Goal: Transaction & Acquisition: Purchase product/service

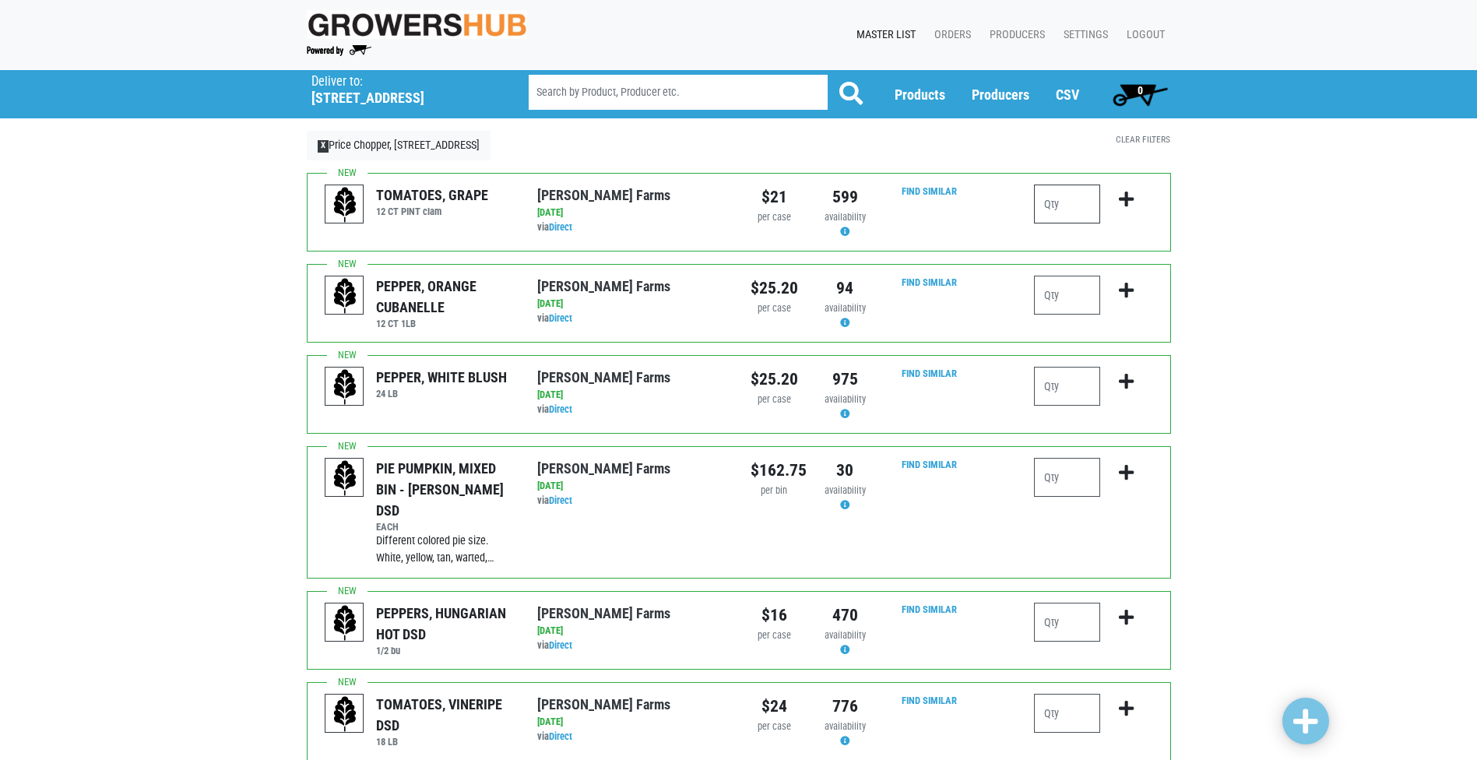
click at [1066, 206] on input "number" at bounding box center [1067, 204] width 66 height 39
type input "1"
click at [1126, 208] on icon "submit" at bounding box center [1126, 199] width 15 height 17
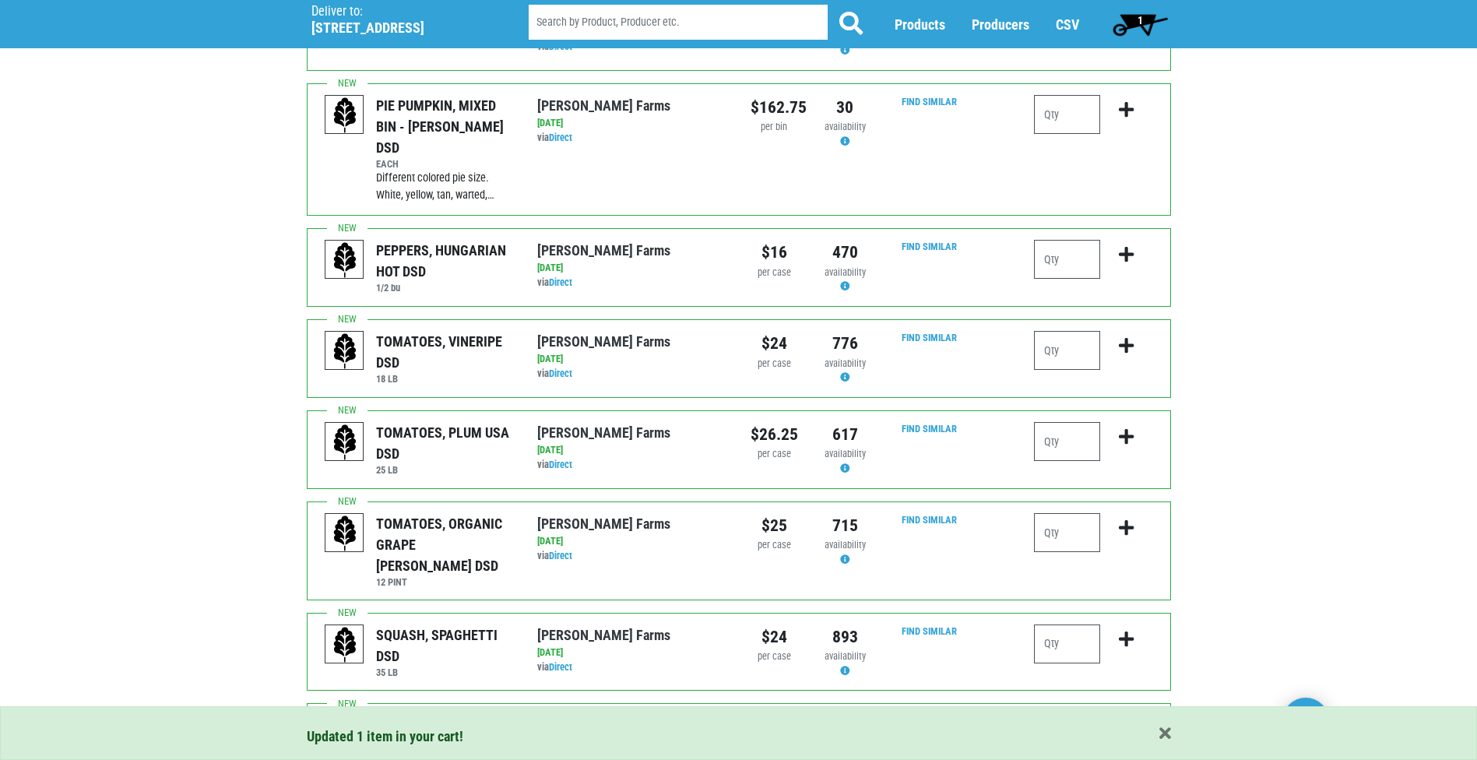
scroll to position [389, 0]
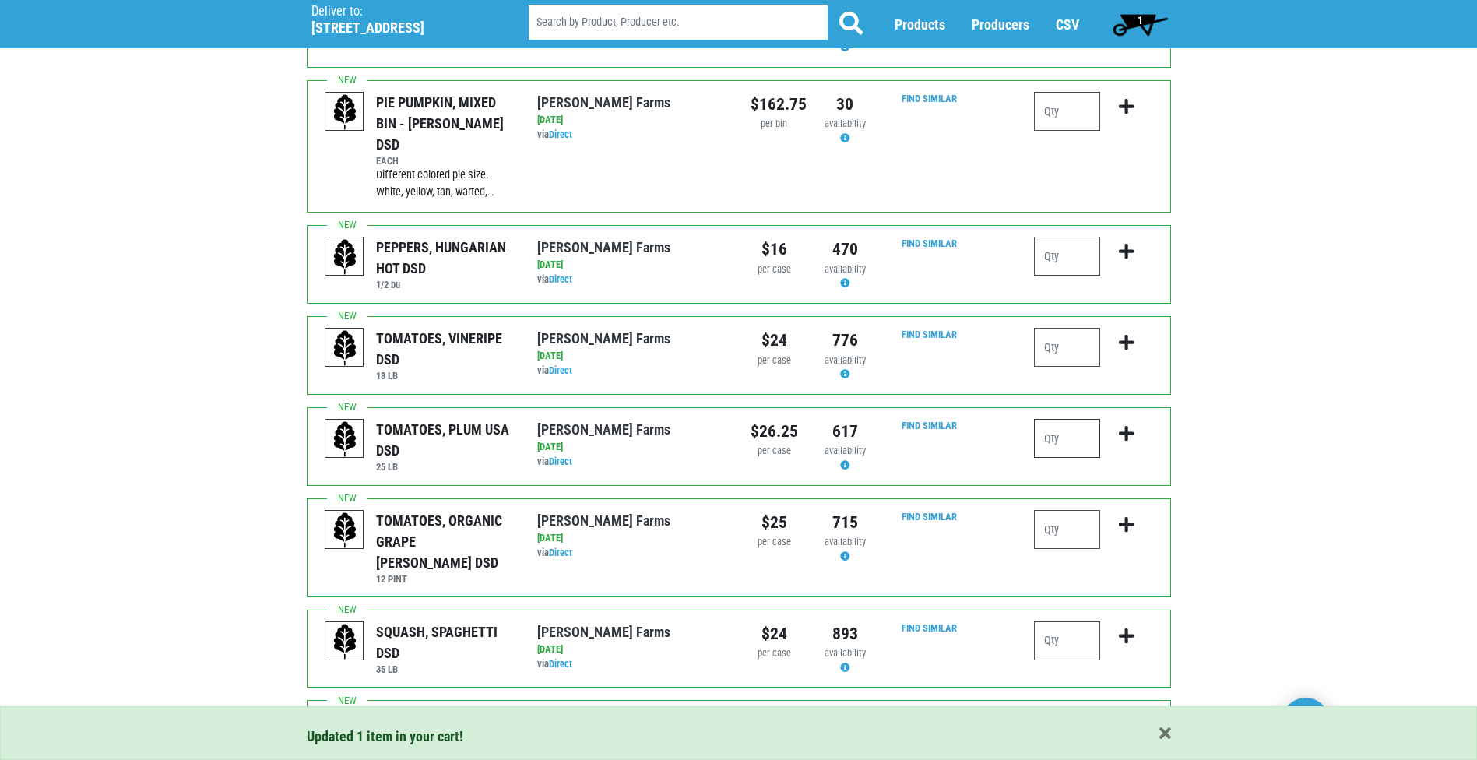
click at [1060, 420] on input "number" at bounding box center [1067, 438] width 66 height 39
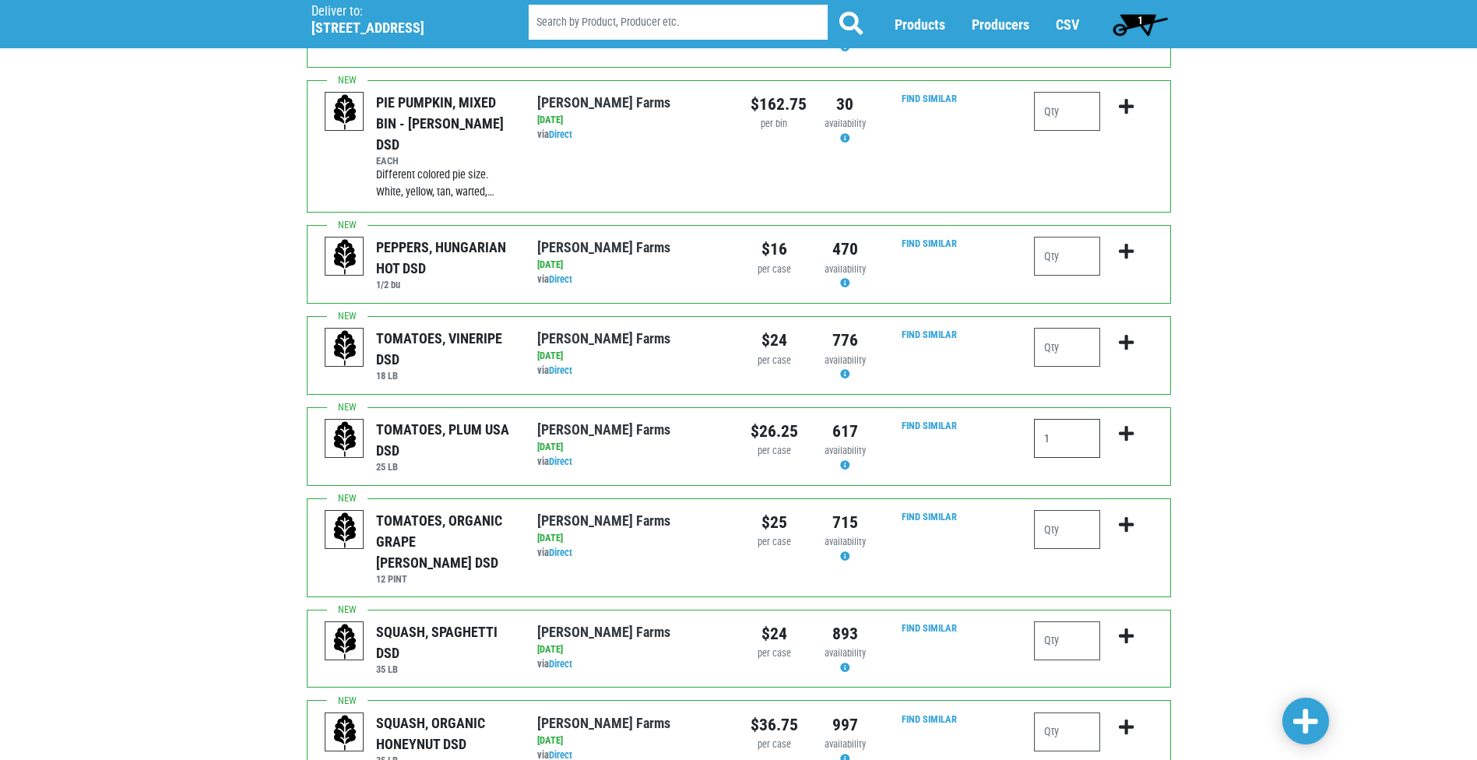
type input "1"
click at [1131, 425] on icon "submit" at bounding box center [1126, 433] width 15 height 17
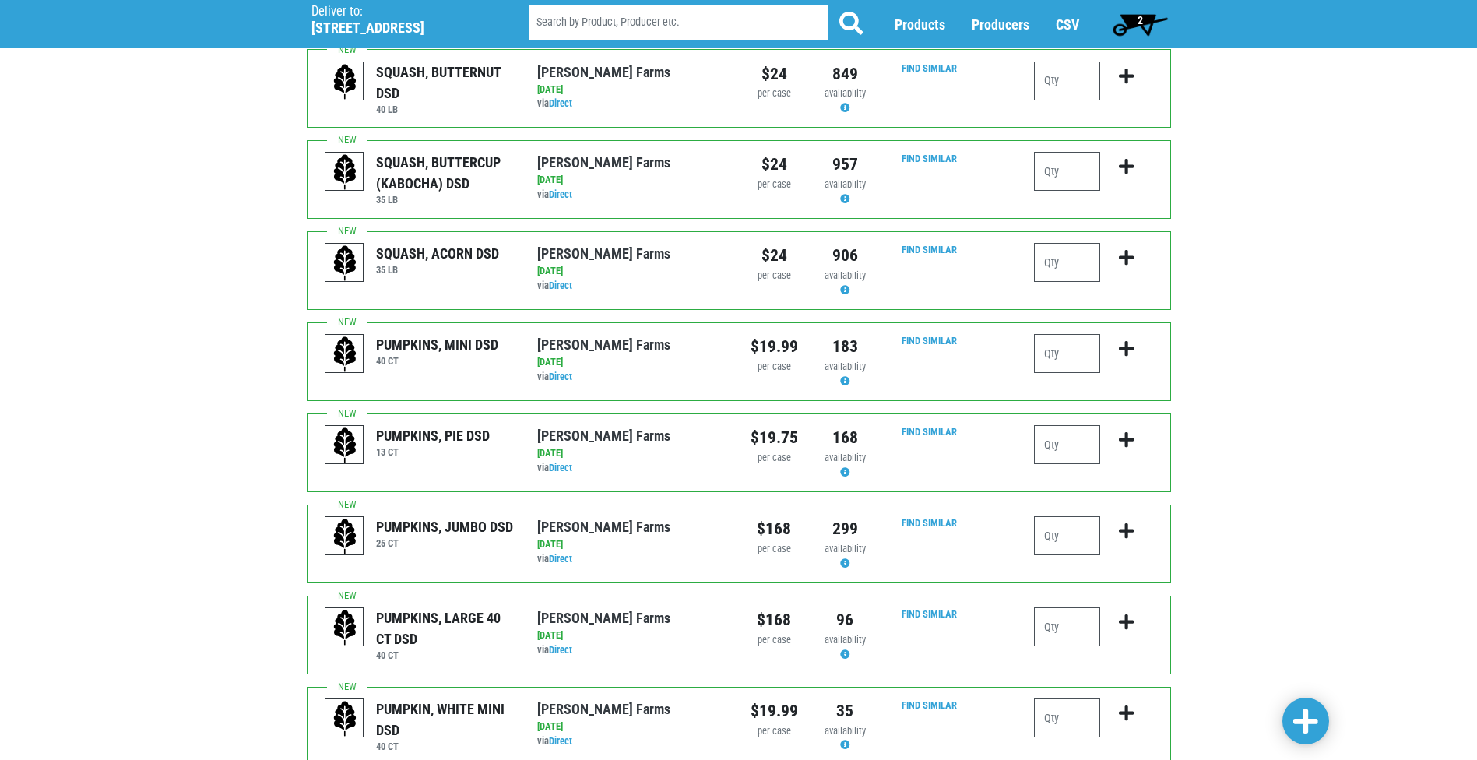
scroll to position [1400, 0]
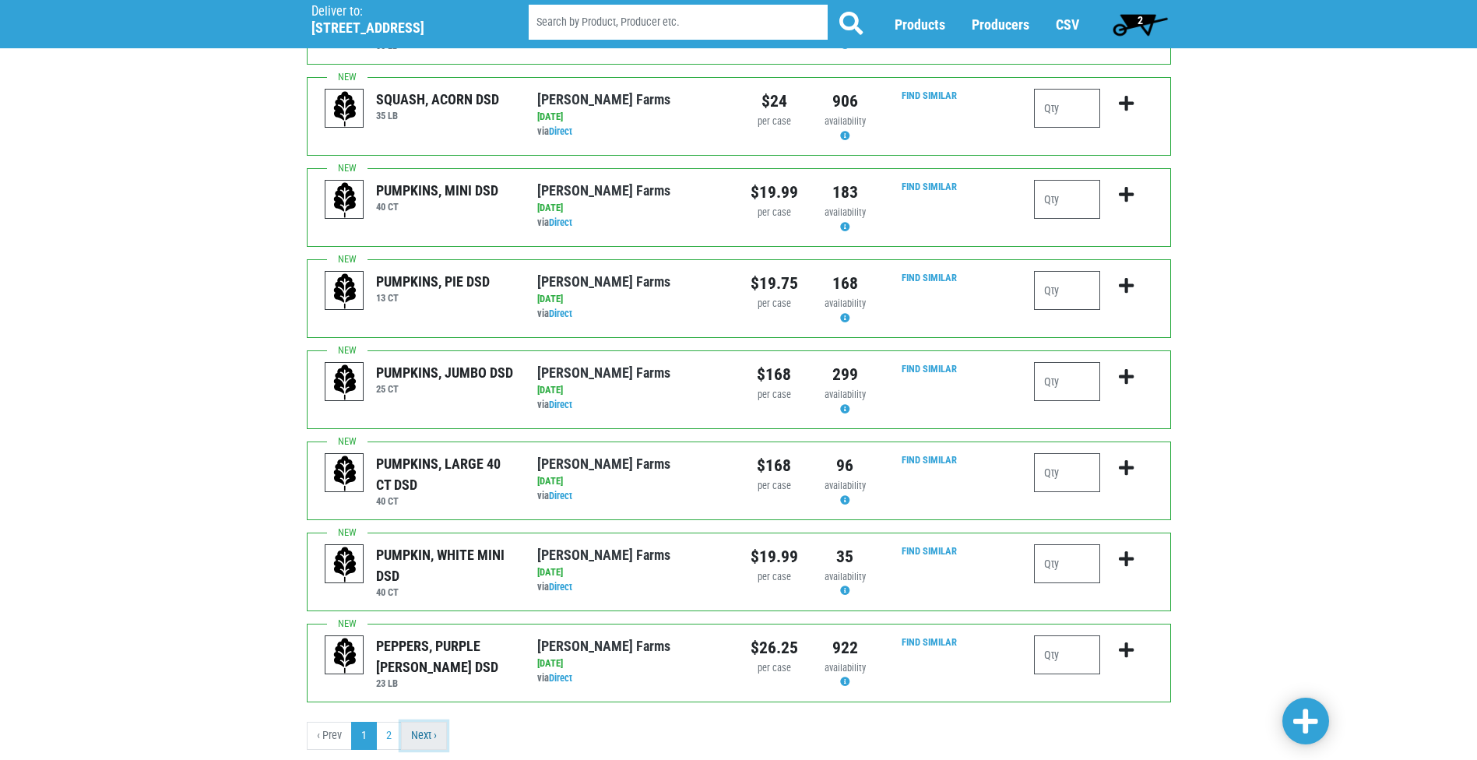
click at [418, 722] on link "Next ›" at bounding box center [424, 736] width 46 height 28
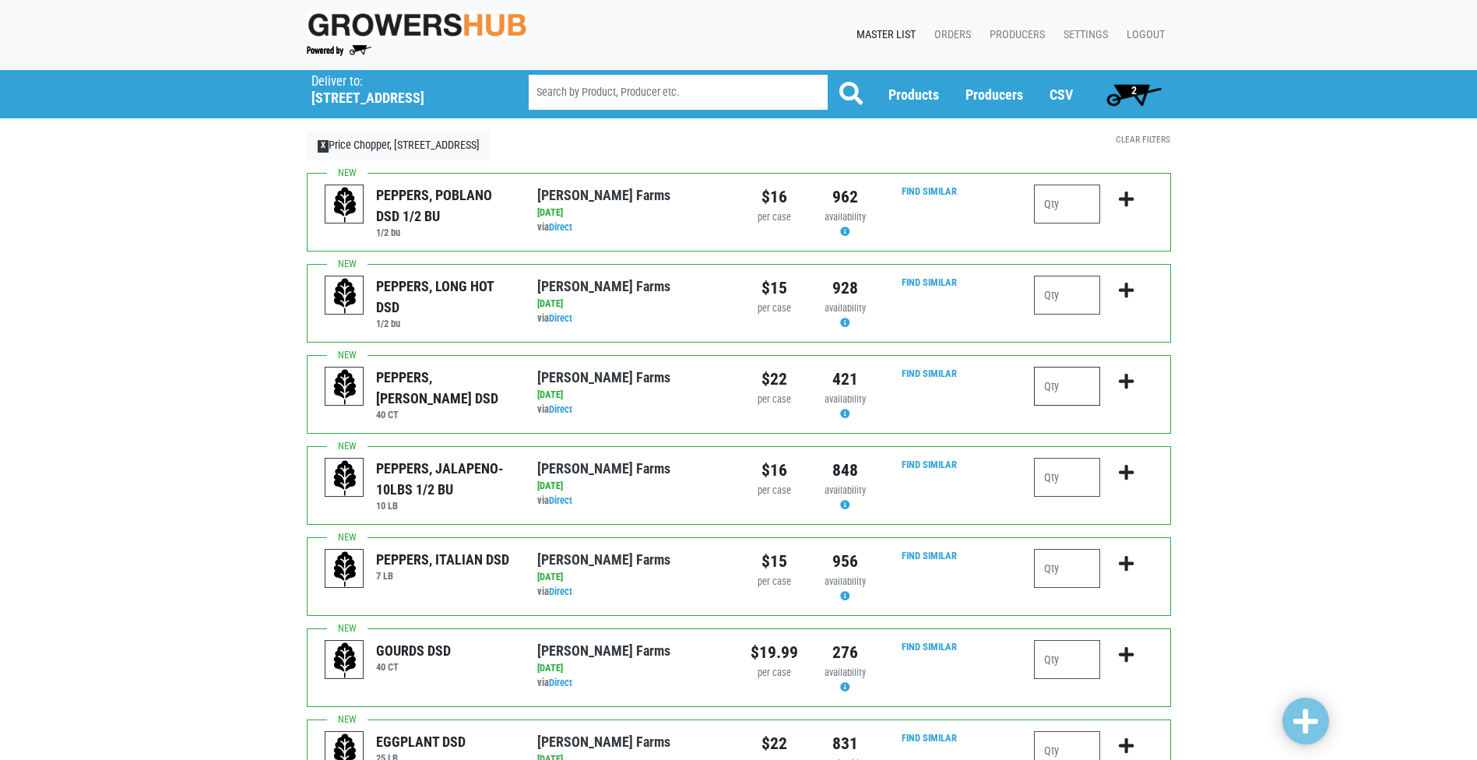
click at [1064, 392] on input "number" at bounding box center [1067, 386] width 66 height 39
type input "3"
click at [1123, 383] on icon "submit" at bounding box center [1126, 381] width 15 height 17
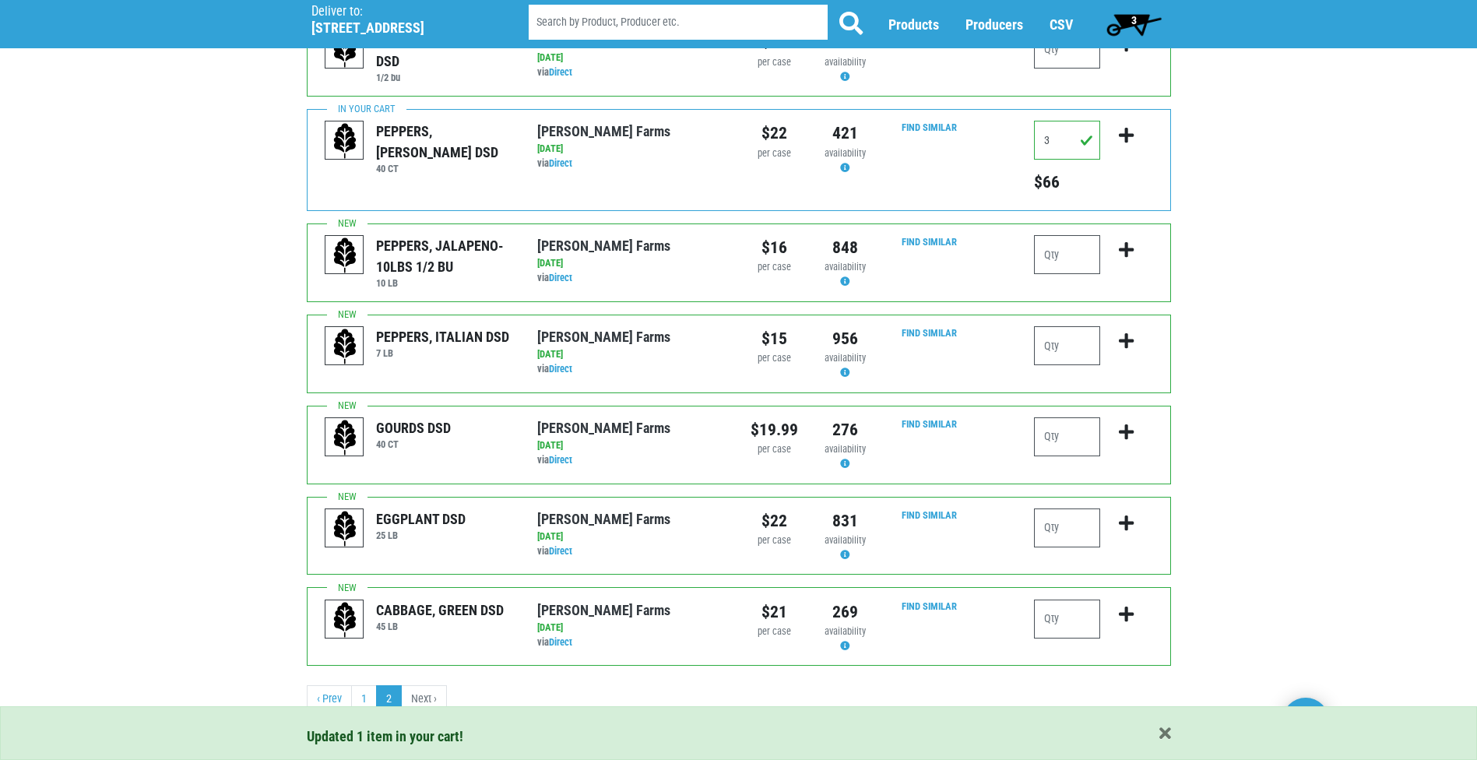
scroll to position [251, 0]
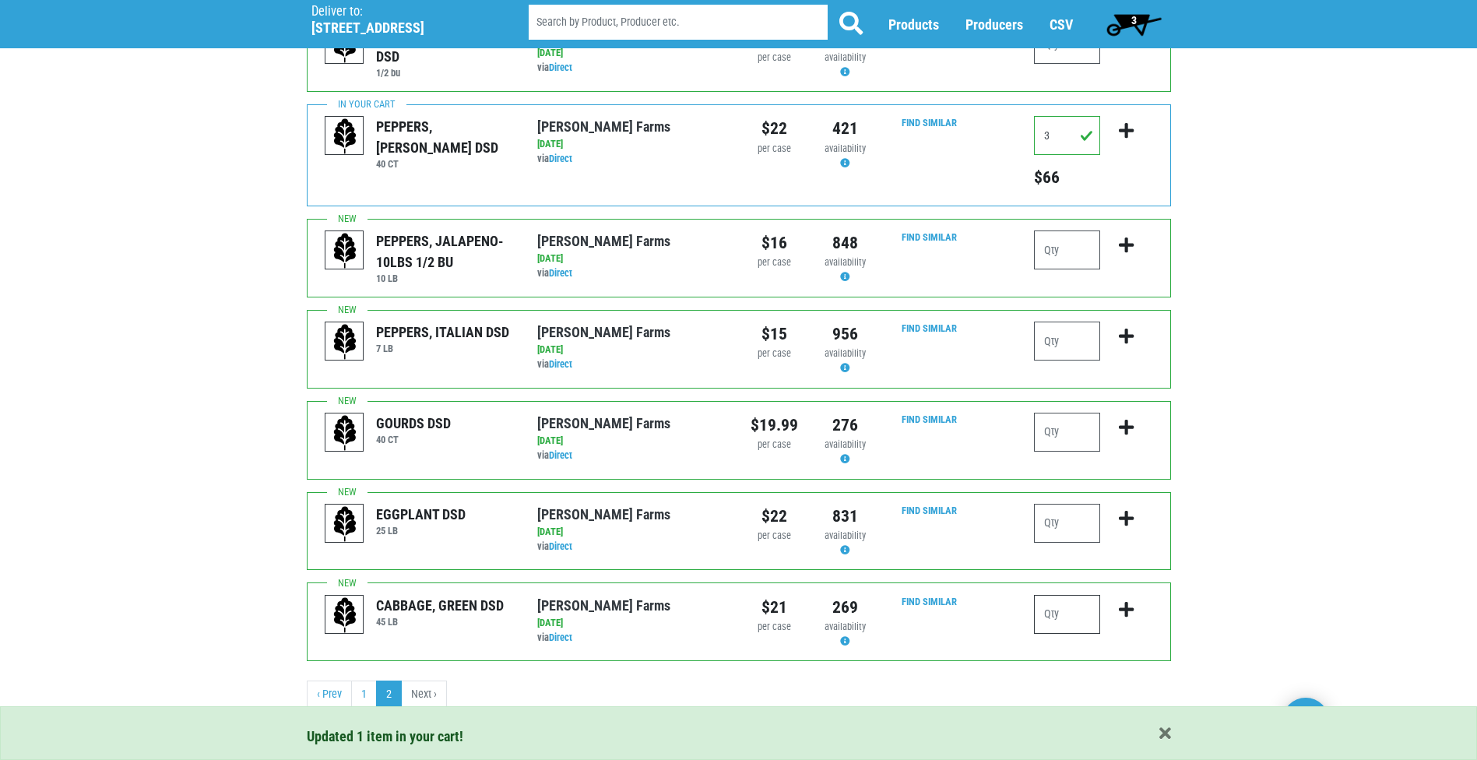
click at [1057, 612] on input "number" at bounding box center [1067, 614] width 66 height 39
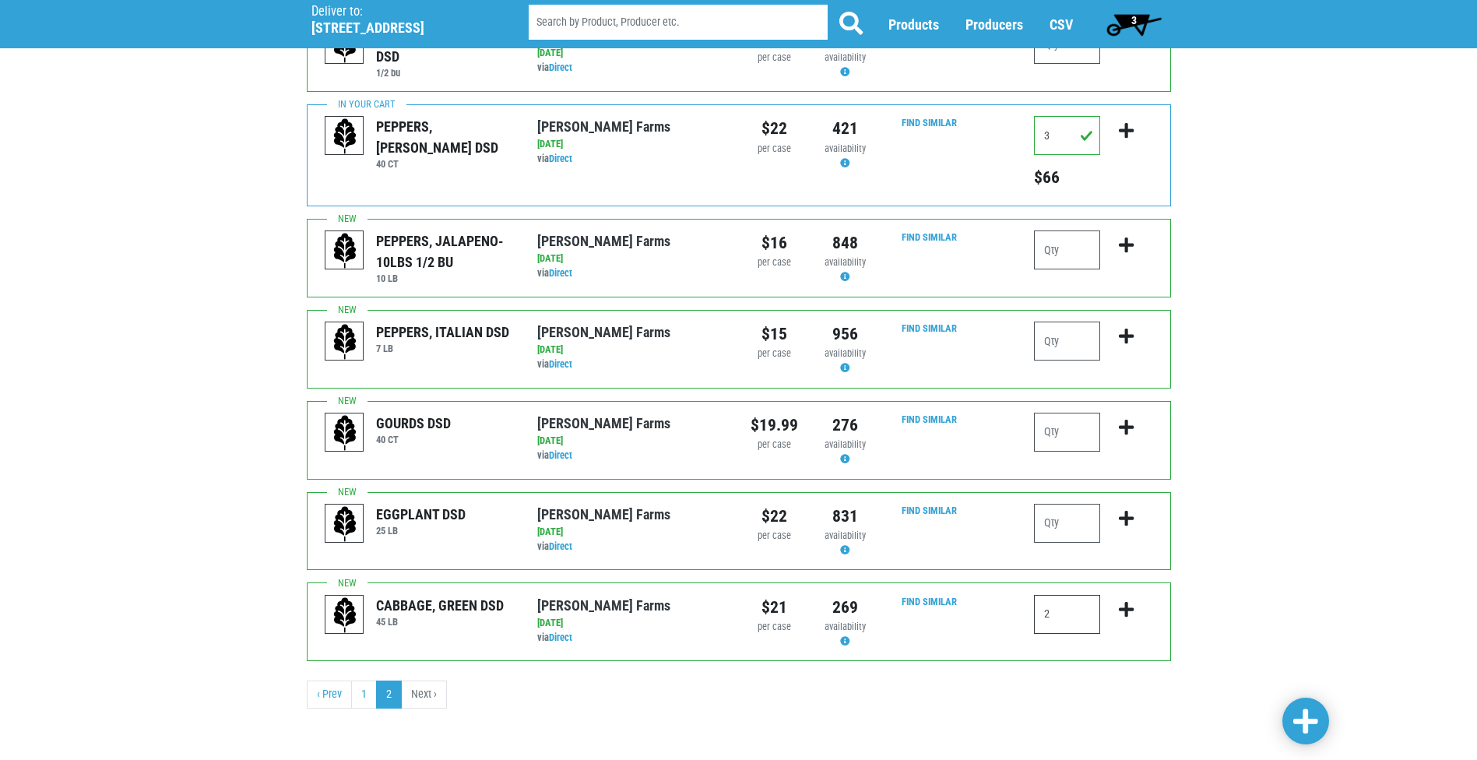
type input "2"
click at [1128, 609] on icon "submit" at bounding box center [1126, 609] width 15 height 17
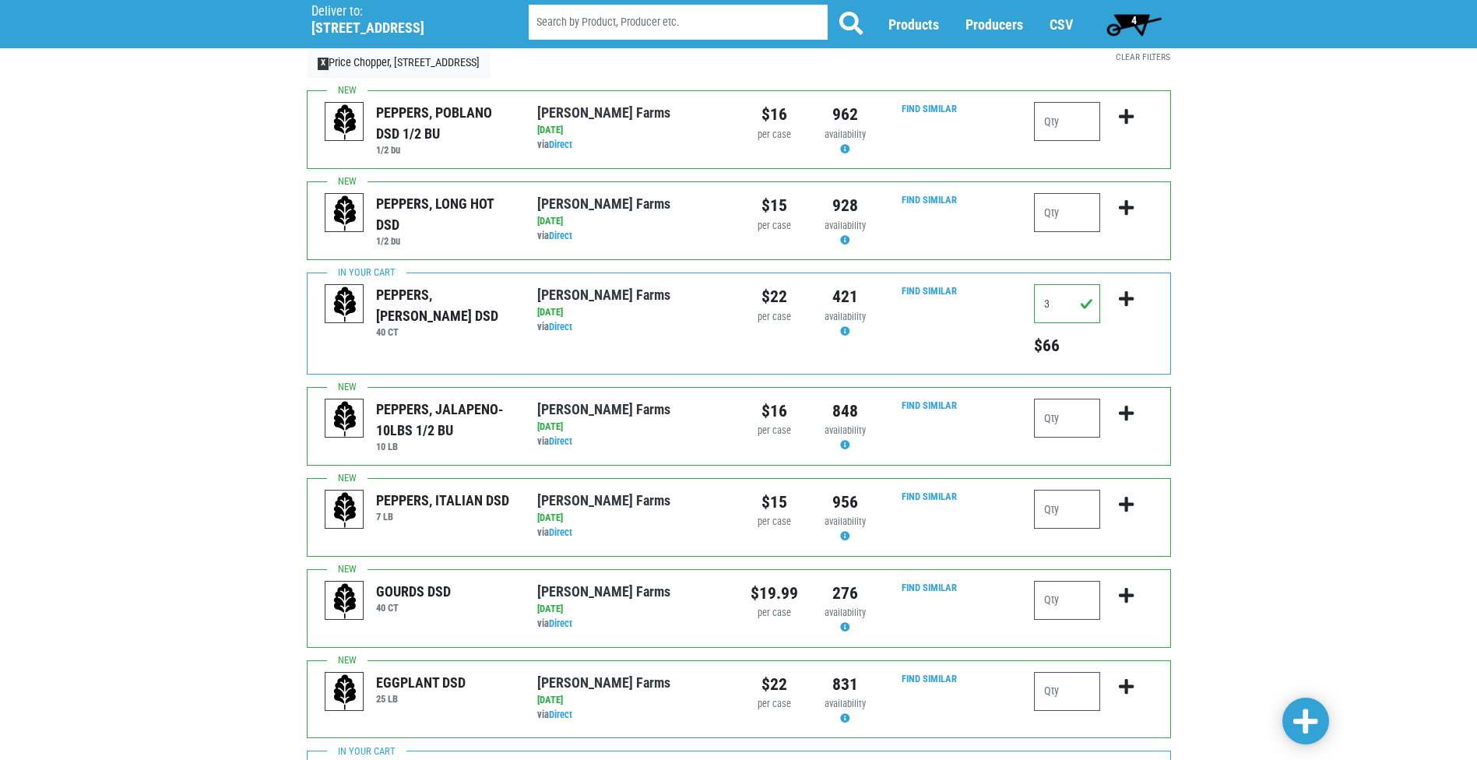
scroll to position [234, 0]
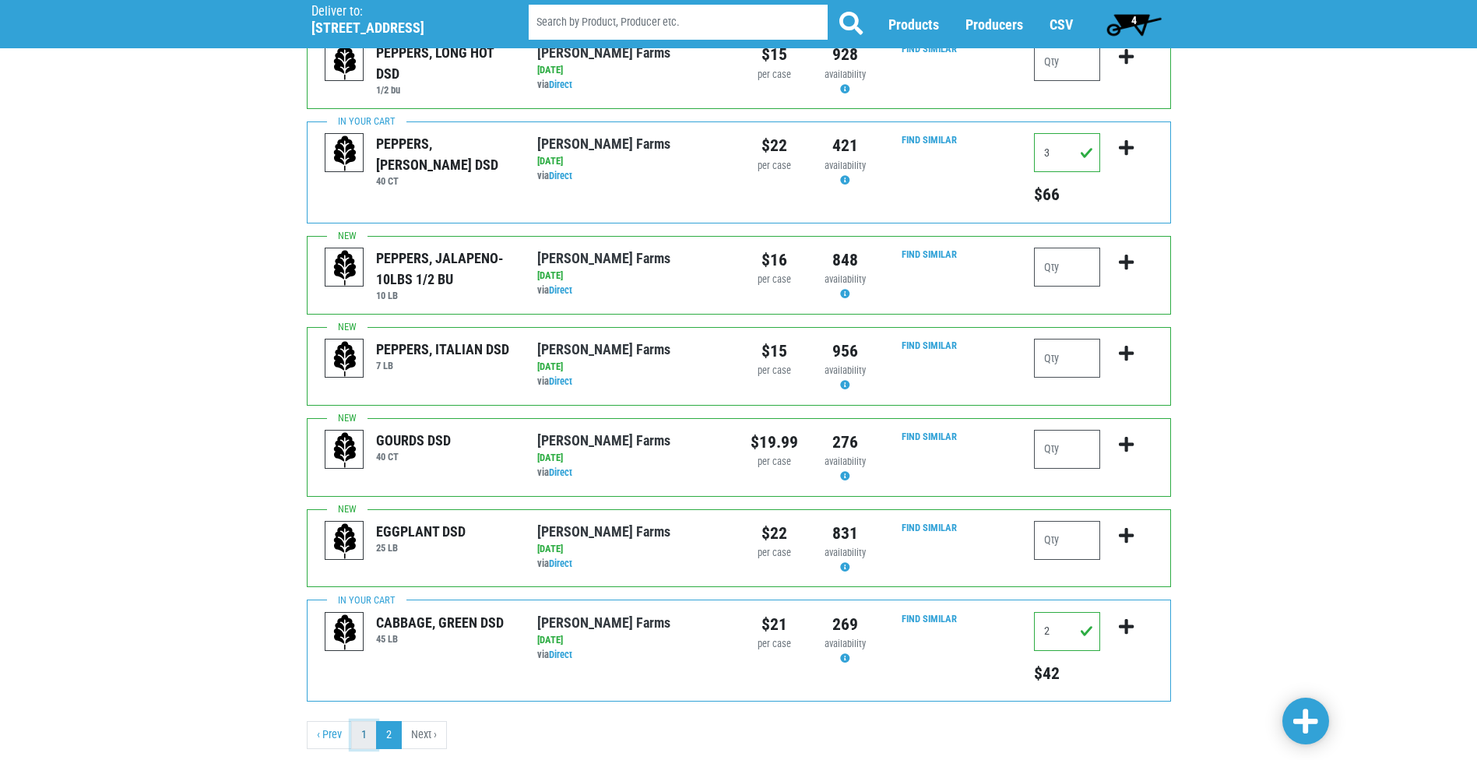
click at [362, 727] on link "1" at bounding box center [364, 735] width 26 height 28
click at [361, 737] on link "1" at bounding box center [364, 735] width 26 height 28
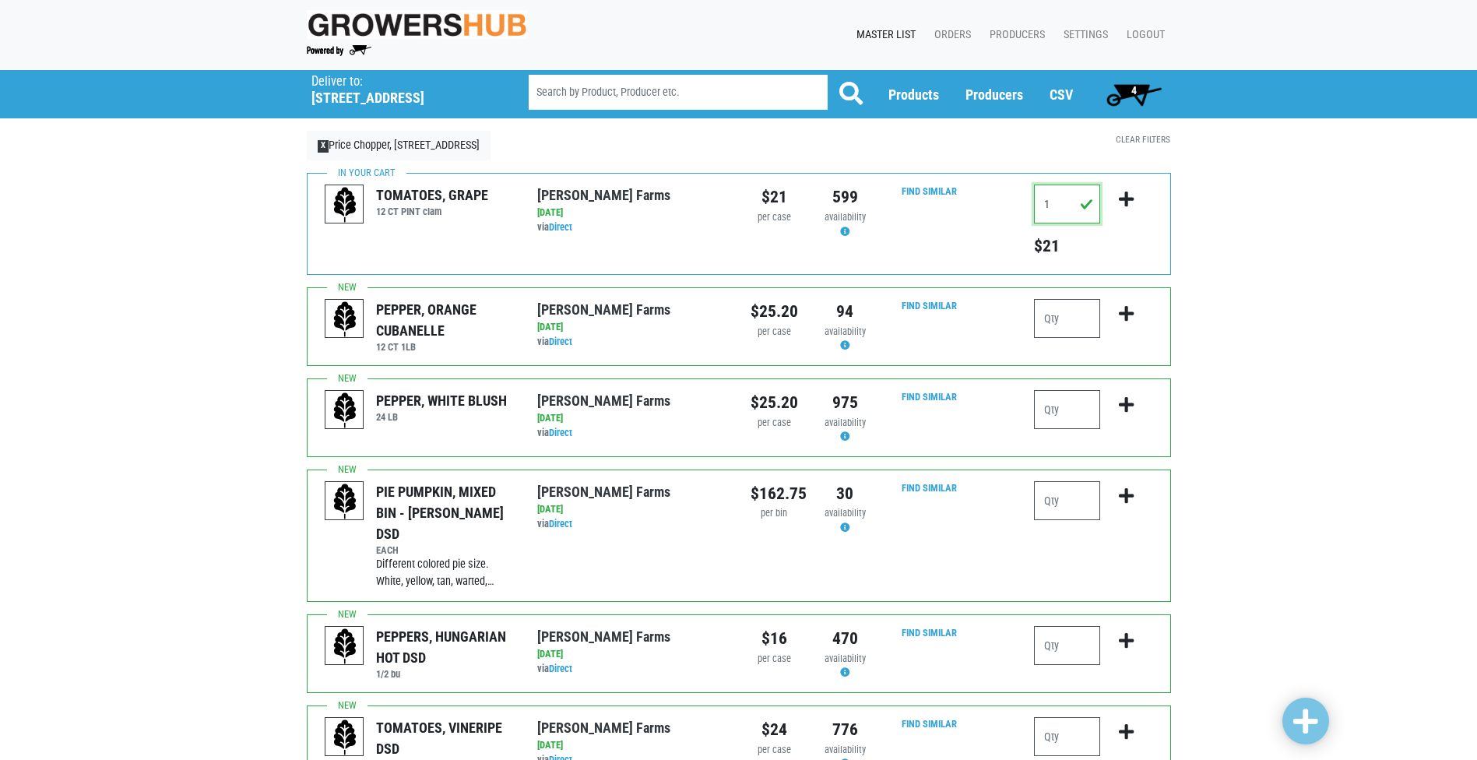
drag, startPoint x: 1057, startPoint y: 200, endPoint x: 974, endPoint y: 209, distance: 83.1
click at [974, 209] on div "TOMATOES, GRAPE 12 CT PINT clam Reeves Farms via Direct on 2025-09-24 12 CT PIN…" at bounding box center [739, 224] width 864 height 102
type input "2"
click at [1127, 198] on icon "submit" at bounding box center [1126, 199] width 15 height 17
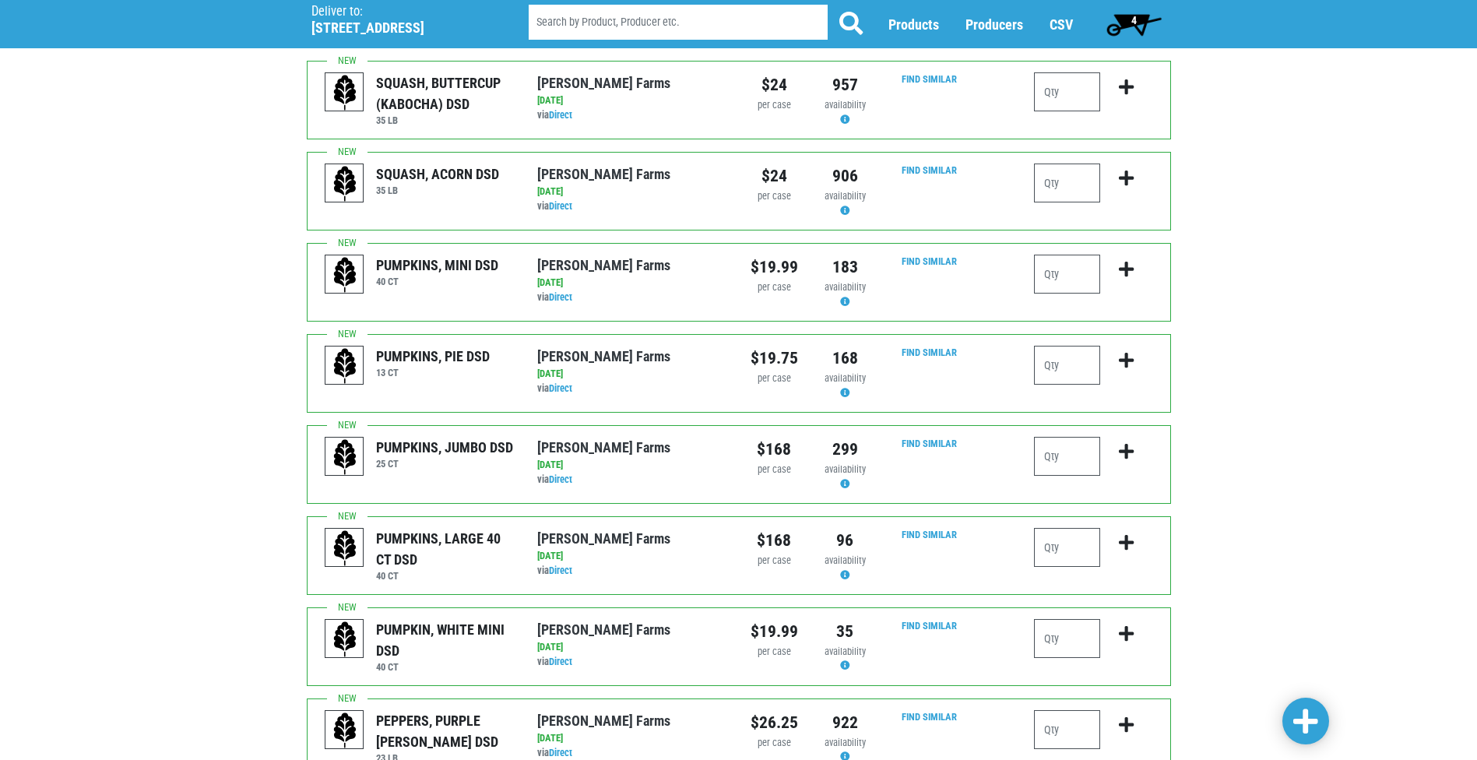
scroll to position [1400, 0]
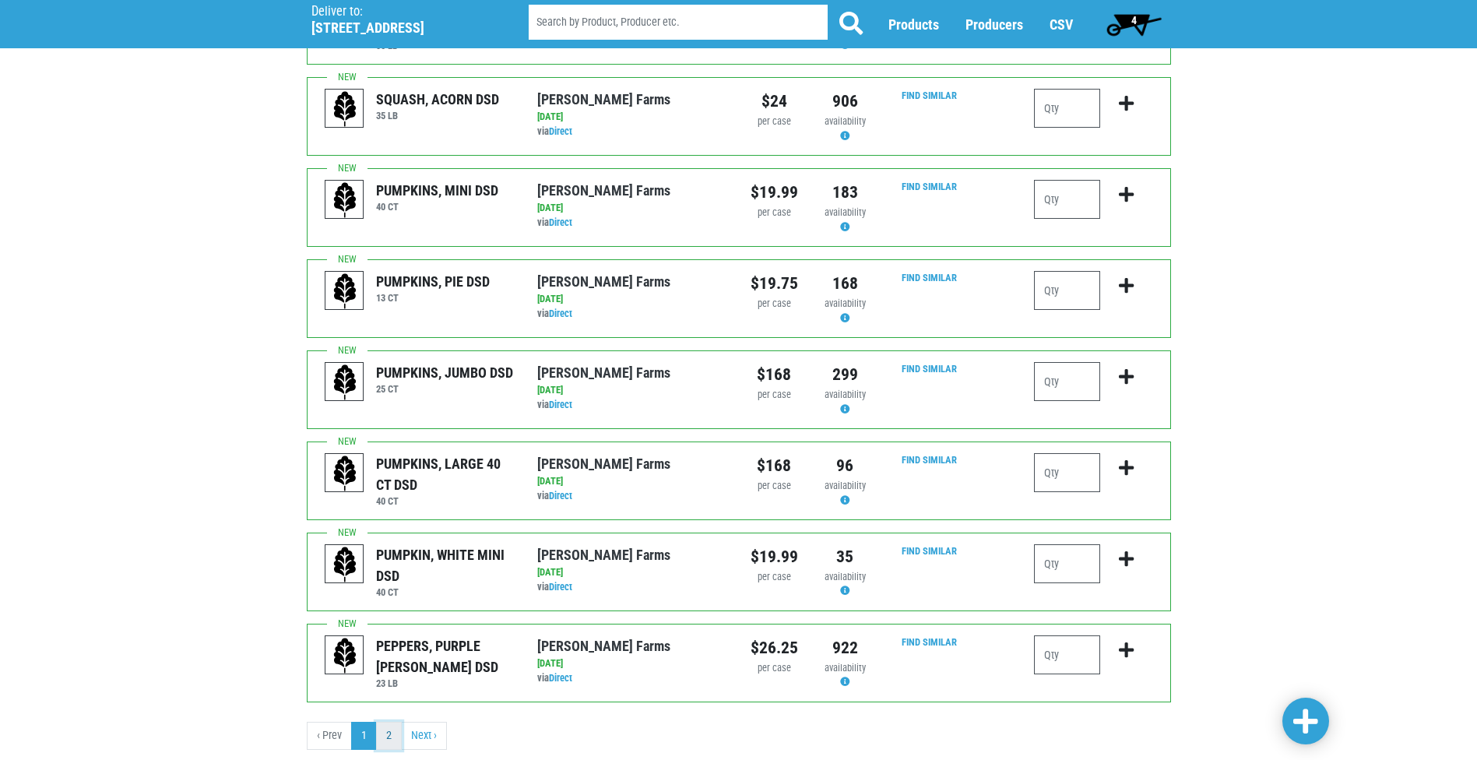
click at [385, 722] on link "2" at bounding box center [389, 736] width 26 height 28
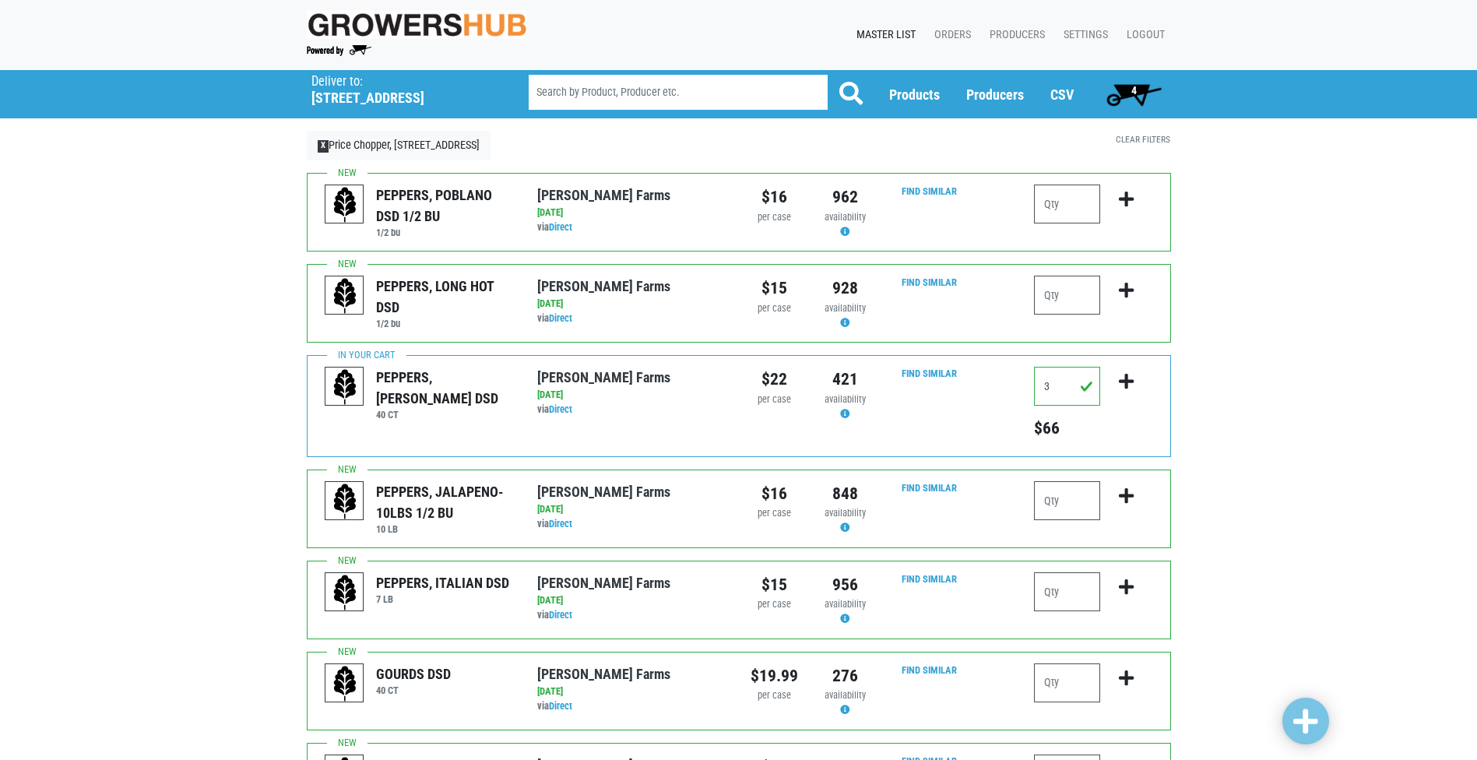
click at [1133, 84] on span "4" at bounding box center [1133, 90] width 5 height 12
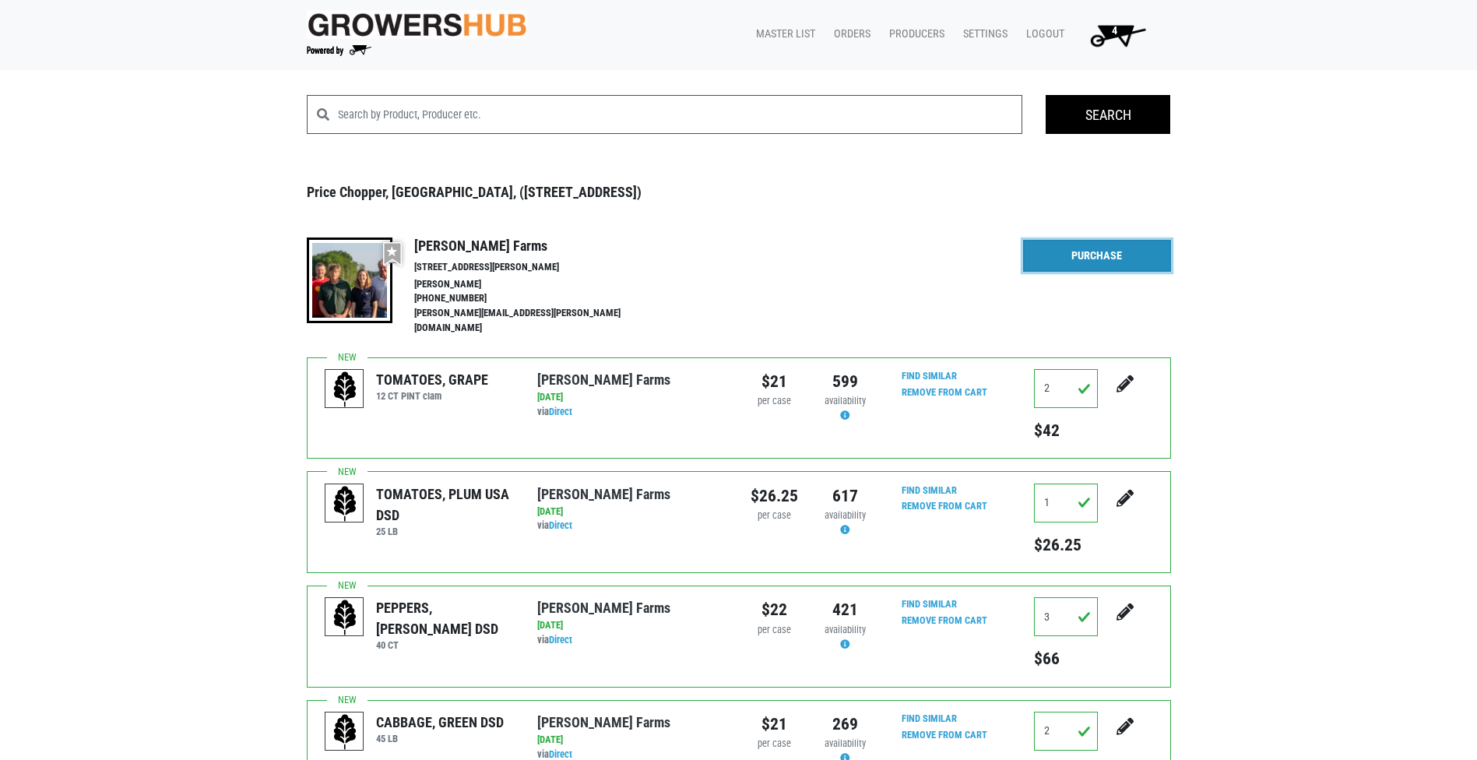
click at [1064, 260] on link "Purchase" at bounding box center [1097, 256] width 148 height 33
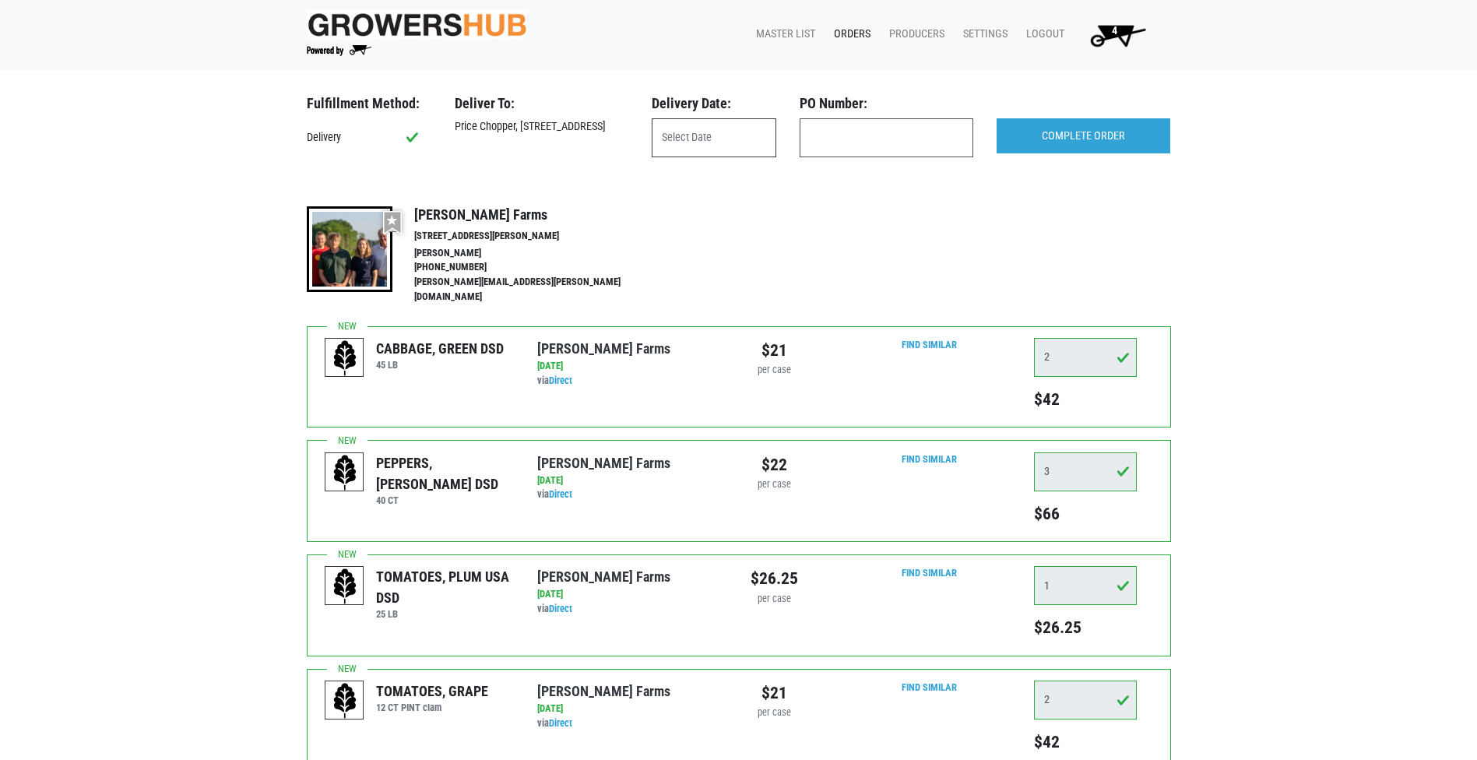
click at [733, 136] on input "text" at bounding box center [714, 137] width 125 height 39
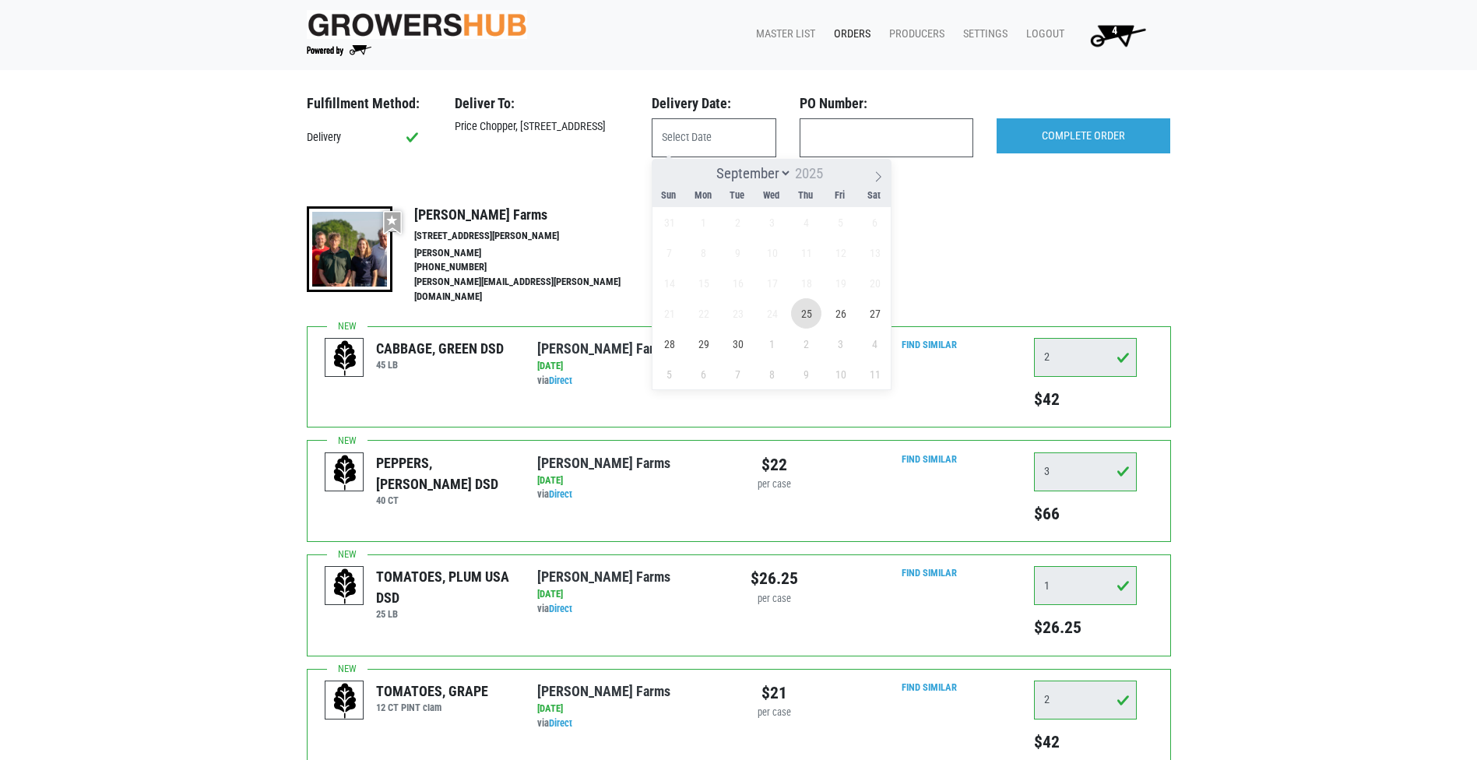
click at [814, 318] on span "25" at bounding box center [806, 313] width 30 height 30
type input "2025-09-25"
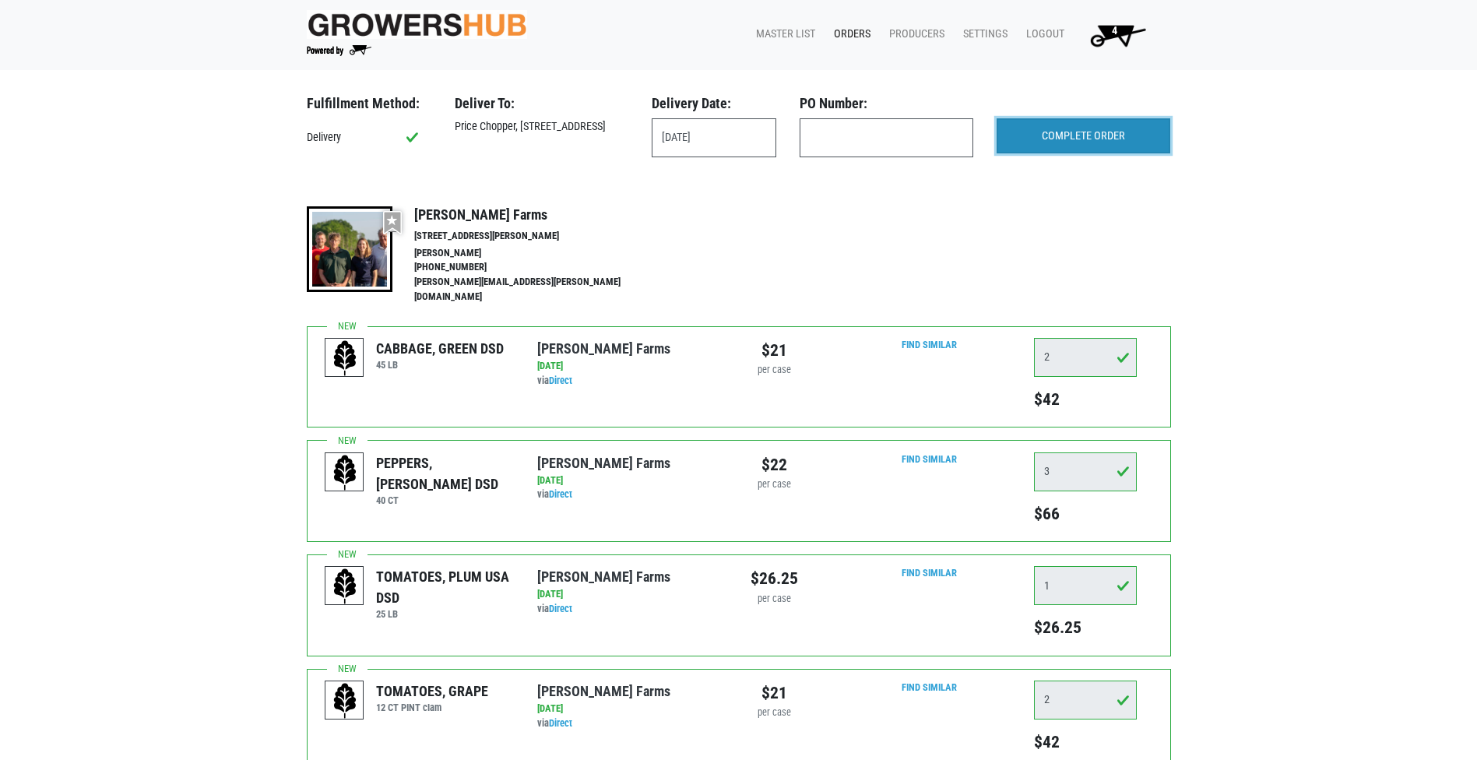
click at [1122, 135] on input "COMPLETE ORDER" at bounding box center [1084, 136] width 174 height 36
